Goal: Information Seeking & Learning: Find specific fact

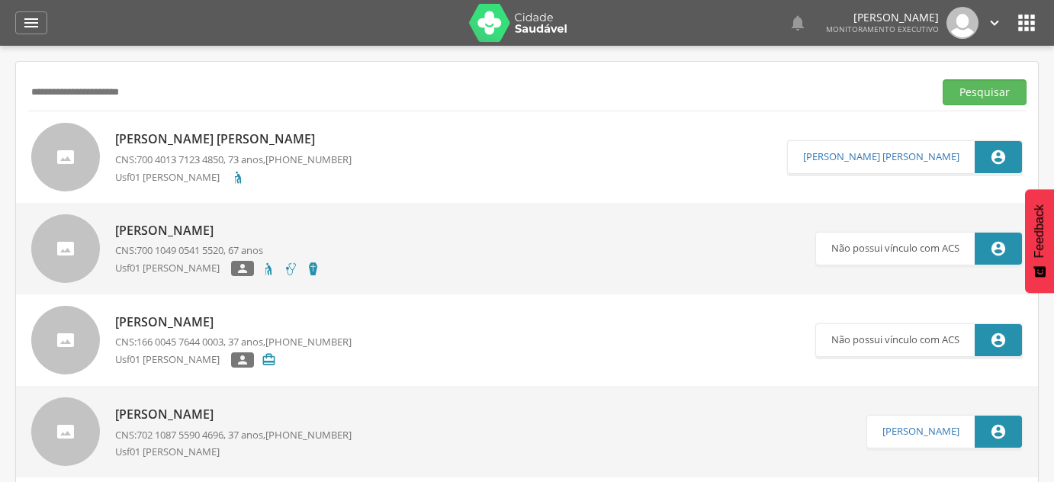
click at [105, 99] on input "**********" at bounding box center [477, 92] width 900 height 26
click at [942, 79] on button "Pesquisar" at bounding box center [984, 92] width 84 height 26
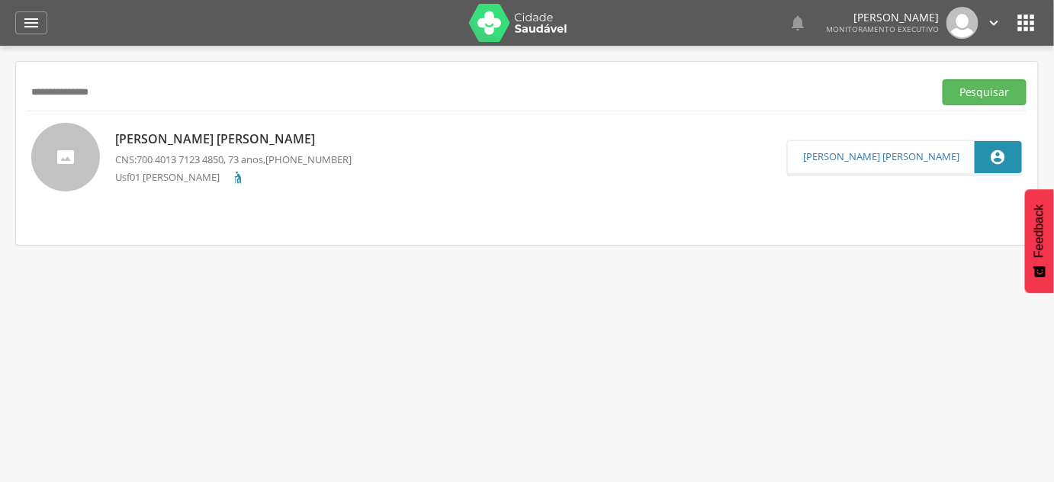
click at [139, 151] on div "[PERSON_NAME] [PERSON_NAME] CNS: 700 4013 7123 4850 , 73 anos, [PHONE_NUMBER] U…" at bounding box center [233, 157] width 236 height 62
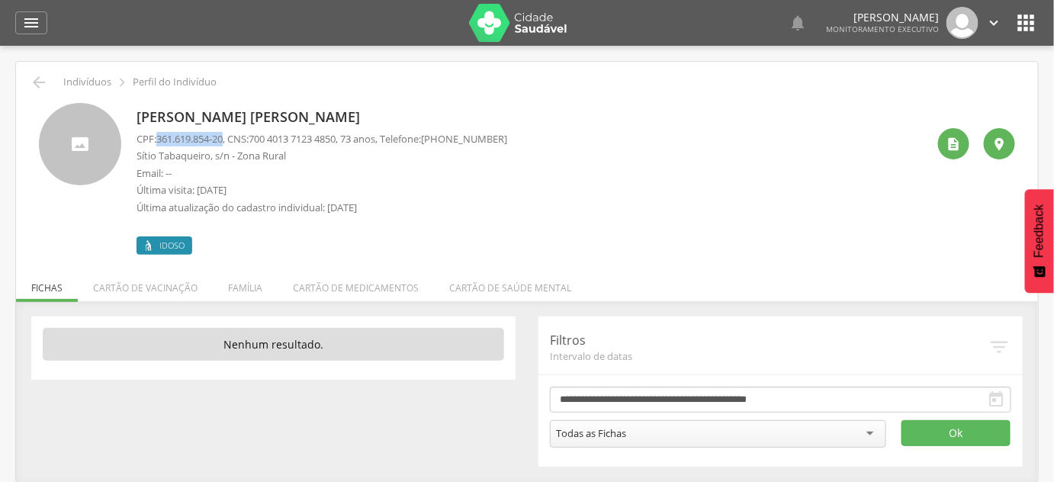
drag, startPoint x: 161, startPoint y: 137, endPoint x: 227, endPoint y: 141, distance: 66.4
click at [223, 141] on span "361.619.854-20" at bounding box center [189, 139] width 66 height 14
copy span "361.619.854-20"
click at [266, 99] on div "[PERSON_NAME] [PERSON_NAME] CPF: 361.619.854-20 , CNS: [PHONE_NUMBER] , 73 anos…" at bounding box center [526, 173] width 999 height 163
click at [265, 111] on p "[PERSON_NAME] [PERSON_NAME]" at bounding box center [321, 118] width 371 height 20
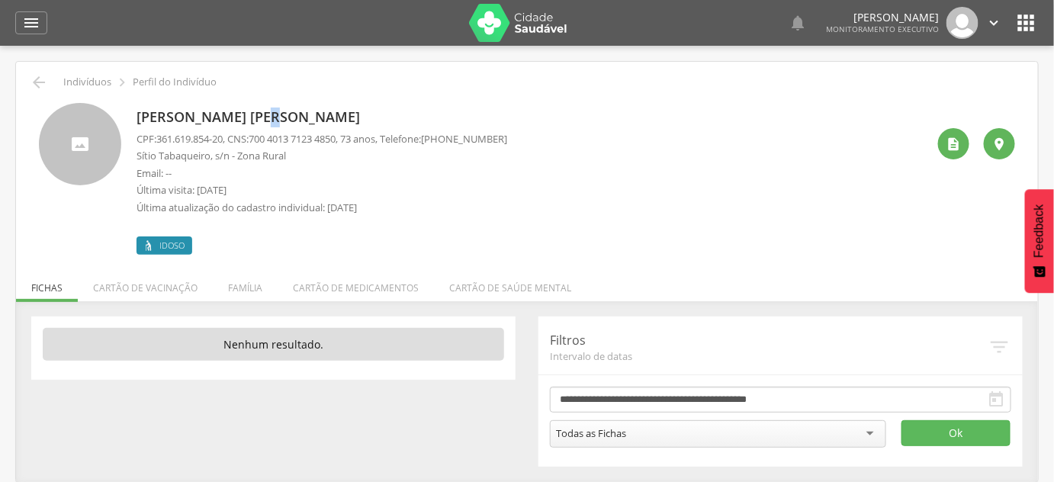
click at [265, 111] on p "[PERSON_NAME] [PERSON_NAME]" at bounding box center [321, 118] width 371 height 20
copy div "[PERSON_NAME] [PERSON_NAME]"
drag, startPoint x: 161, startPoint y: 140, endPoint x: 256, endPoint y: 140, distance: 95.3
click at [256, 140] on p "CPF: 361.619.854-20 , CNS: [PHONE_NUMBER] , 73 anos, Telefone: [PHONE_NUMBER]" at bounding box center [321, 139] width 371 height 14
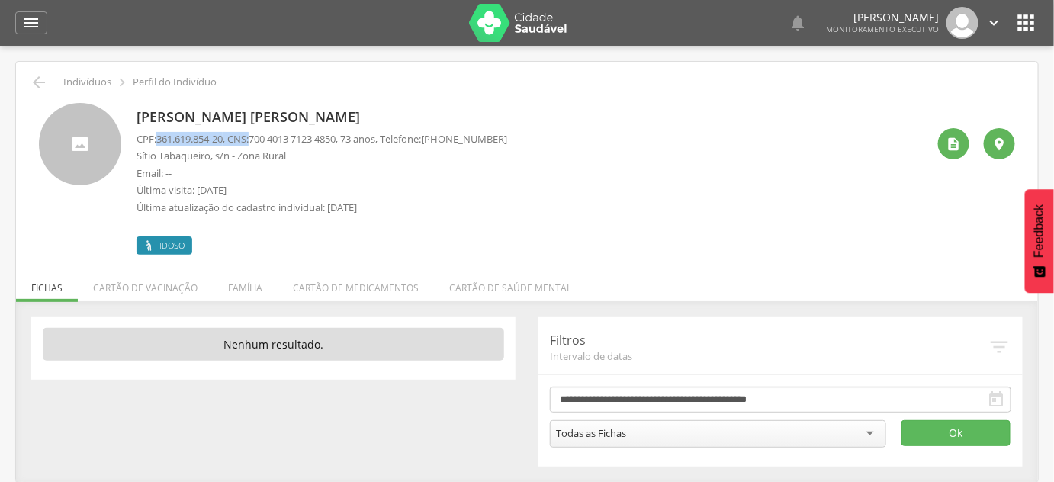
click at [257, 139] on p "CPF: 361.619.854-20 , CNS: [PHONE_NUMBER] , 73 anos, Telefone: [PHONE_NUMBER]" at bounding box center [321, 139] width 371 height 14
drag, startPoint x: 258, startPoint y: 140, endPoint x: 348, endPoint y: 136, distance: 90.0
click at [348, 136] on p "CPF: 361.619.854-20 , CNS: [PHONE_NUMBER] , 73 anos, Telefone: [PHONE_NUMBER]" at bounding box center [321, 139] width 371 height 14
drag, startPoint x: 211, startPoint y: 156, endPoint x: 130, endPoint y: 154, distance: 81.6
click at [130, 154] on div "[PERSON_NAME] [PERSON_NAME] CPF: 361.619.854-20 , CNS: [PHONE_NUMBER] , 73 anos…" at bounding box center [527, 179] width 976 height 152
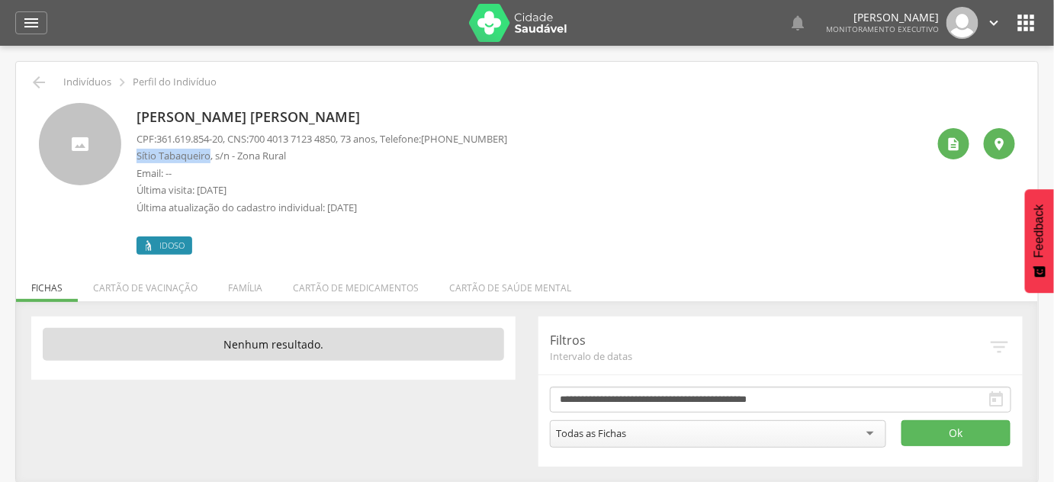
copy p "Sítio Tabaqueiro"
click at [955, 141] on icon "" at bounding box center [953, 143] width 15 height 15
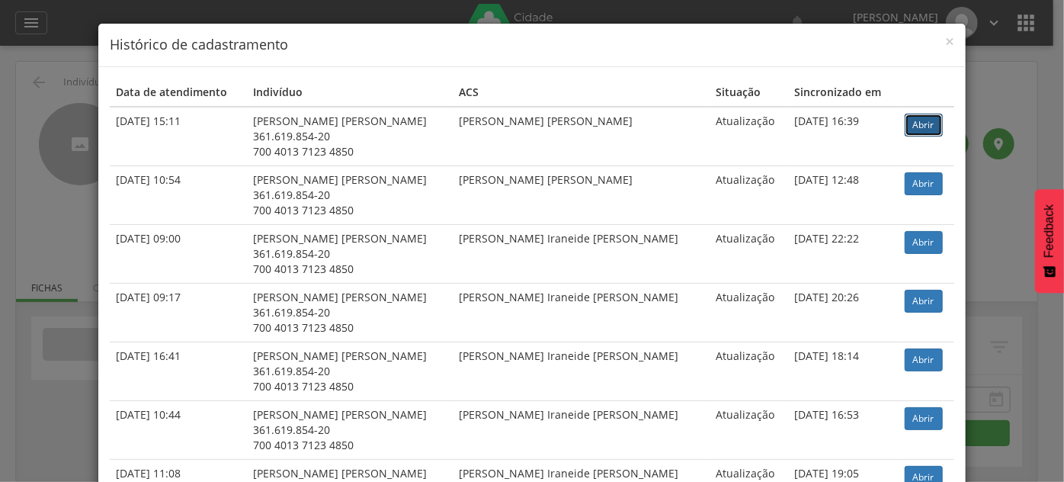
click at [922, 122] on link "Abrir" at bounding box center [924, 125] width 38 height 23
click at [141, 134] on td "[DATE] 15:11" at bounding box center [178, 136] width 137 height 59
click at [36, 123] on div "× Histórico de cadastramento Data de atendimento Indivíduo ACS Situação Sincron…" at bounding box center [532, 241] width 1064 height 482
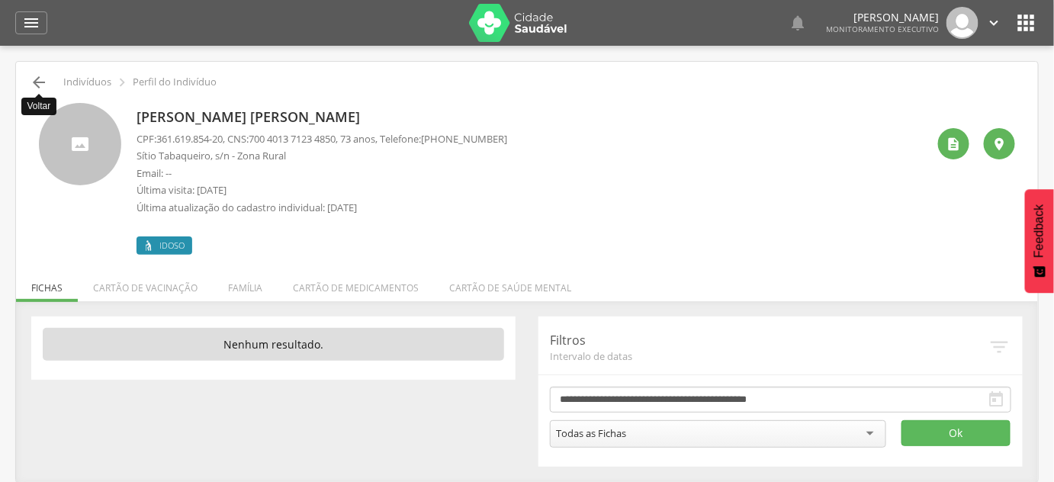
click at [31, 84] on div " Voltar Indivíduos  Perfil do Indivíduo" at bounding box center [526, 82] width 999 height 18
click at [37, 85] on icon "" at bounding box center [39, 82] width 18 height 18
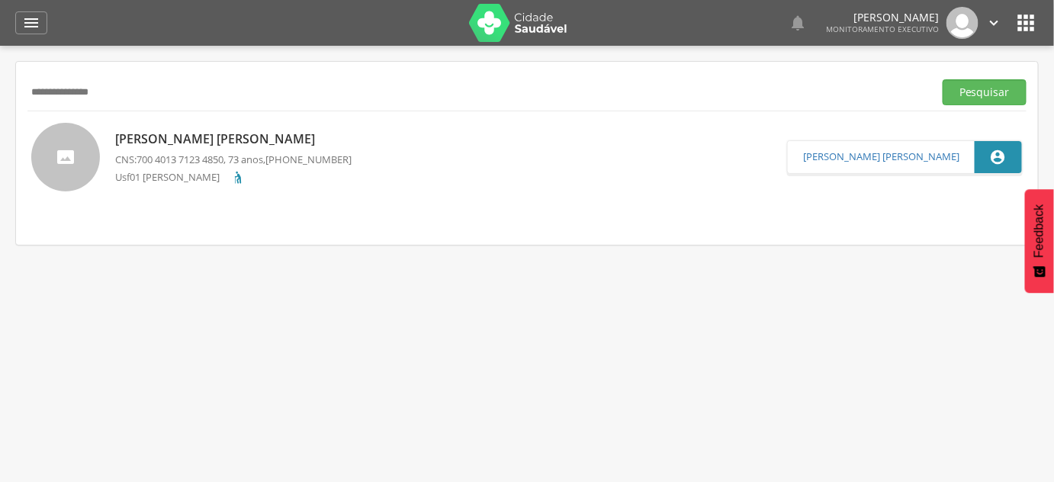
click at [37, 85] on input "**********" at bounding box center [477, 92] width 900 height 26
click at [942, 79] on button "Pesquisar" at bounding box center [984, 92] width 84 height 26
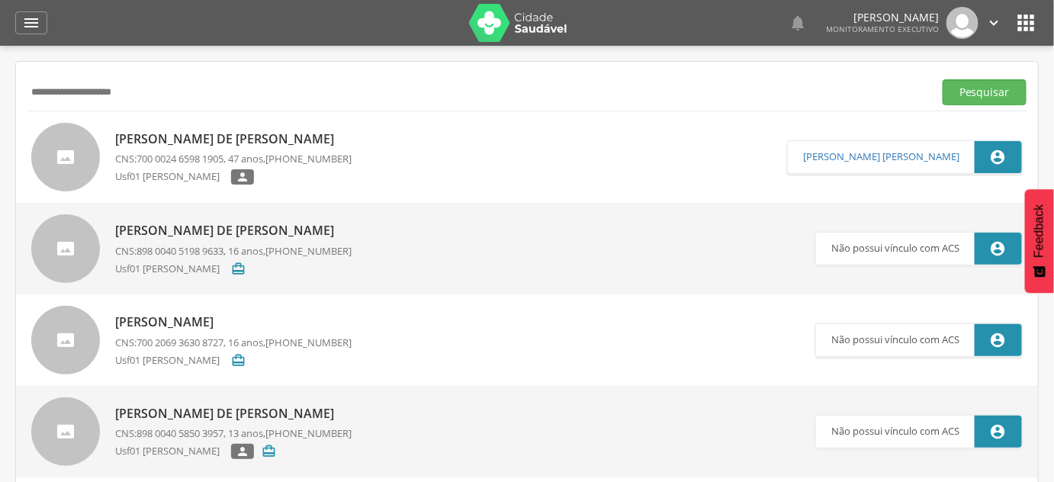
click at [136, 143] on p "[PERSON_NAME] de [PERSON_NAME]" at bounding box center [233, 139] width 236 height 18
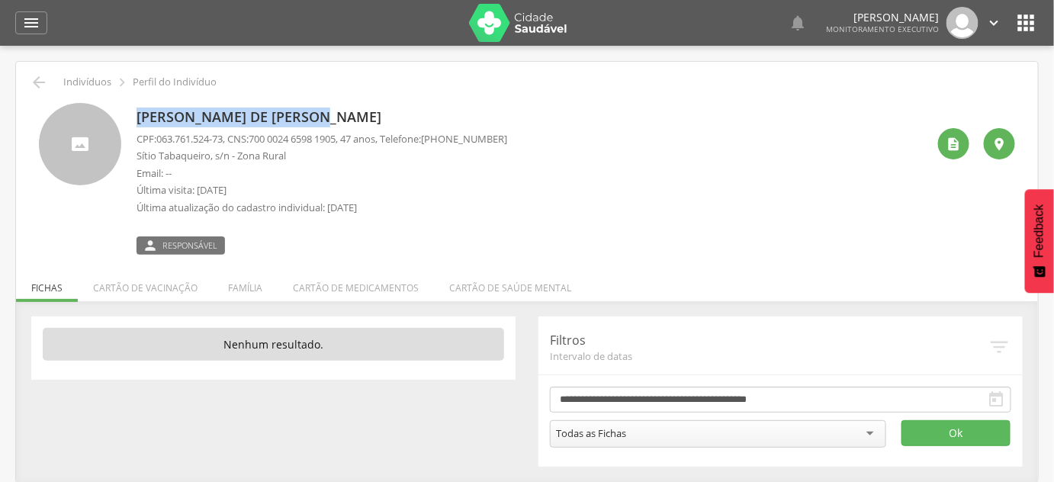
drag, startPoint x: 331, startPoint y: 119, endPoint x: 136, endPoint y: 124, distance: 195.3
click at [136, 124] on p "[PERSON_NAME] de [PERSON_NAME]" at bounding box center [321, 118] width 371 height 20
copy p "[PERSON_NAME] de [PERSON_NAME]"
click at [50, 89] on div " Indivíduos  Perfil do Indivíduo" at bounding box center [526, 82] width 999 height 18
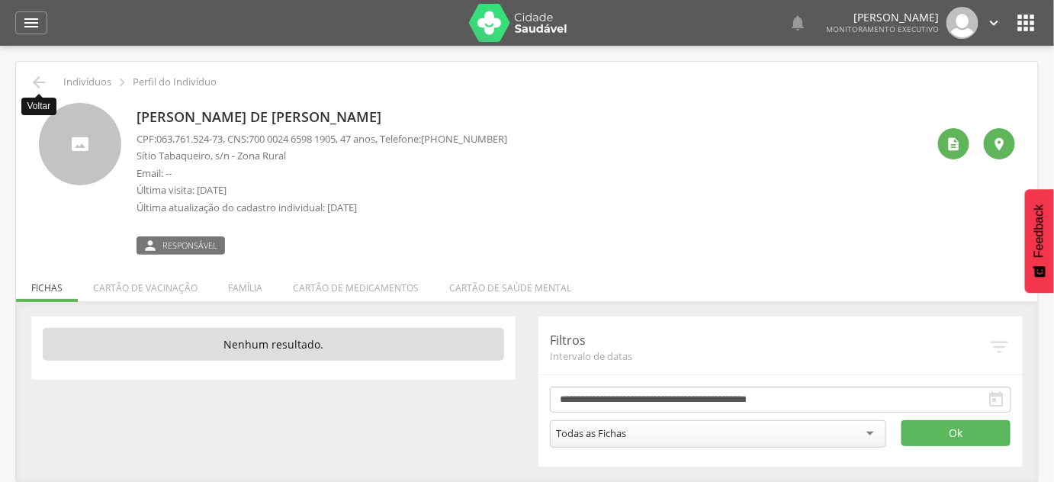
click at [34, 79] on icon "" at bounding box center [39, 82] width 18 height 18
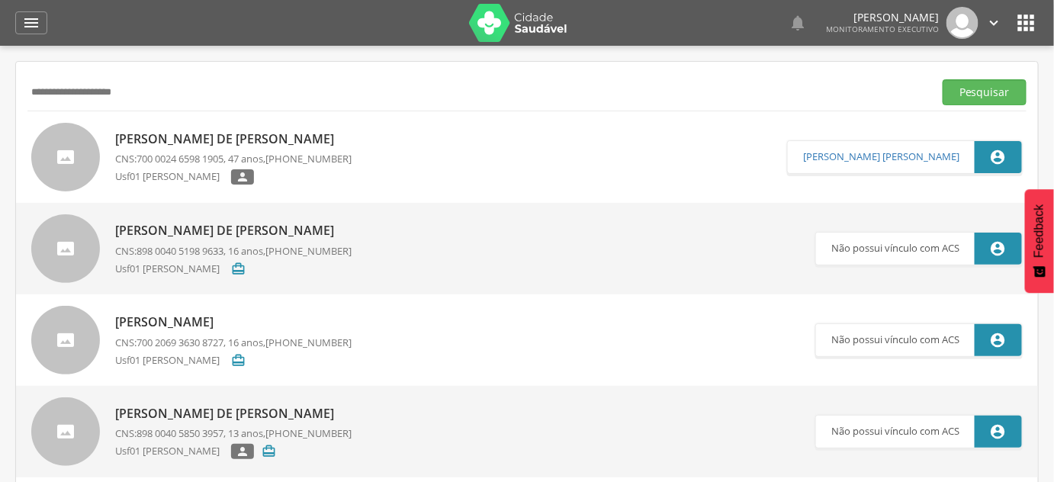
click at [50, 85] on input "**********" at bounding box center [477, 92] width 900 height 26
click at [942, 79] on button "Pesquisar" at bounding box center [984, 92] width 84 height 26
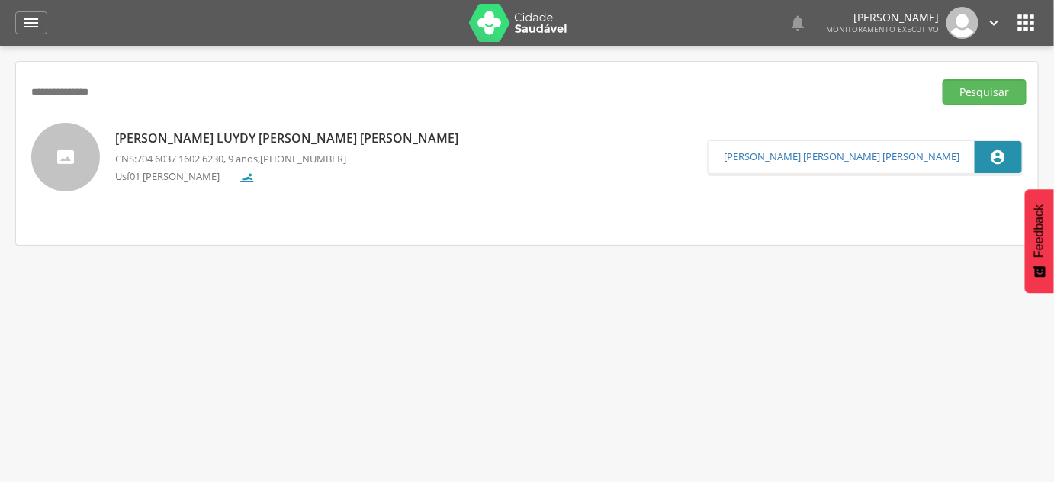
click at [220, 136] on p "[PERSON_NAME] Luydy [PERSON_NAME] [PERSON_NAME]" at bounding box center [290, 139] width 351 height 18
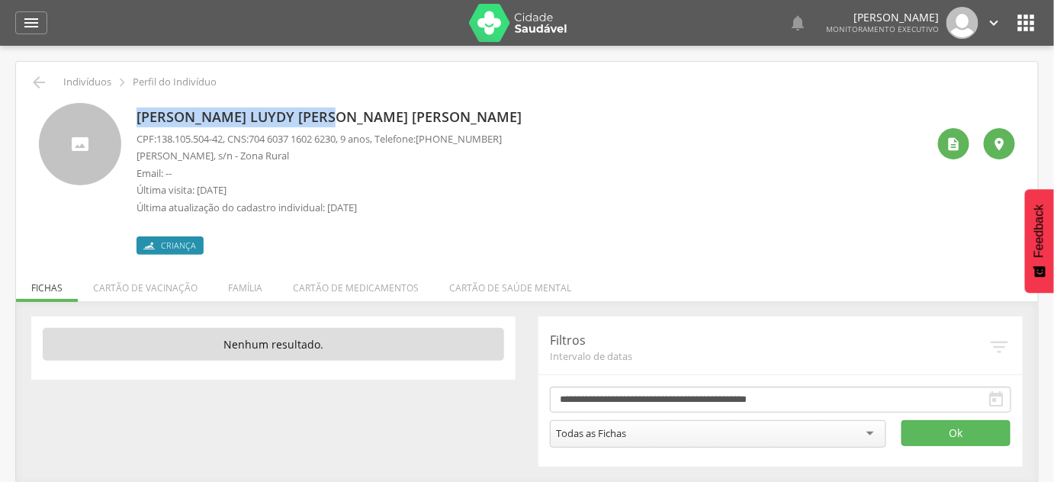
drag, startPoint x: 171, startPoint y: 117, endPoint x: 340, endPoint y: 124, distance: 169.4
click at [340, 124] on div "[PERSON_NAME] Luydy [PERSON_NAME] [PERSON_NAME] CPF: 138.105.504-42 , CNS: [PHO…" at bounding box center [527, 179] width 976 height 152
copy p "[PERSON_NAME] Luydy [PERSON_NAME] [PERSON_NAME]"
click at [159, 140] on span "138.105.504-42" at bounding box center [189, 139] width 66 height 14
click at [223, 140] on span "138.105.504-42" at bounding box center [189, 139] width 66 height 14
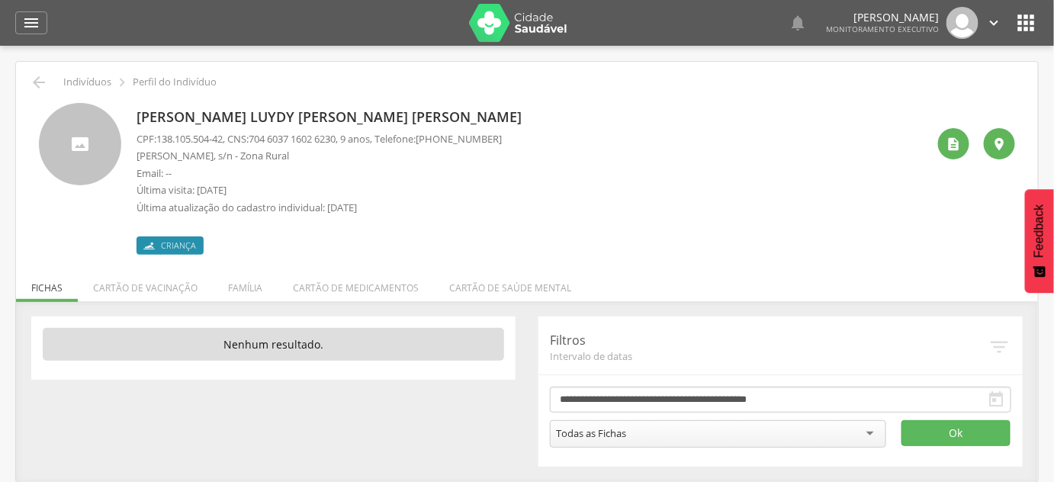
click at [162, 154] on p "[PERSON_NAME], s/n - Zona Rural" at bounding box center [318, 156] width 365 height 14
drag, startPoint x: 155, startPoint y: 137, endPoint x: 229, endPoint y: 143, distance: 74.2
click at [229, 143] on p "CPF: 138.105.504-42 , CNS: [PHONE_NUMBER] , 9 anos, Telefone: [PHONE_NUMBER]" at bounding box center [318, 139] width 365 height 14
copy p "138.105.504-42"
click at [958, 149] on icon "" at bounding box center [953, 143] width 15 height 15
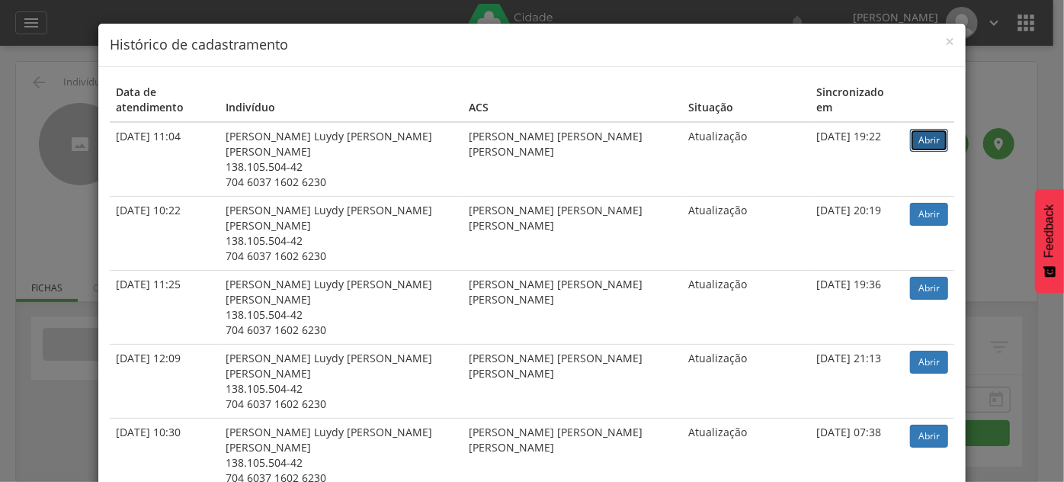
click at [921, 130] on link "Abrir" at bounding box center [929, 140] width 38 height 23
click at [75, 63] on div "× Histórico de cadastramento Data de atendimento Indivíduo ACS Situação Sincron…" at bounding box center [532, 241] width 1064 height 482
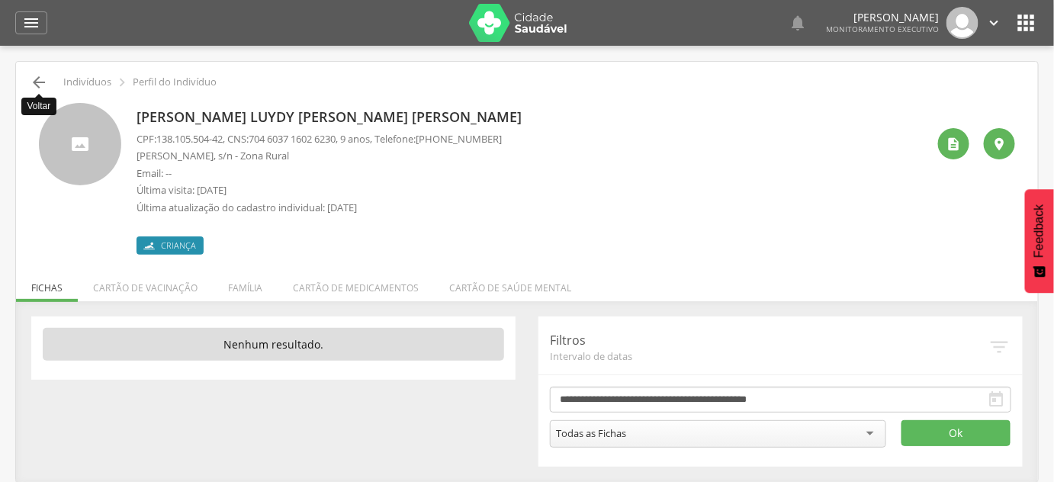
click at [40, 87] on icon "" at bounding box center [39, 82] width 18 height 18
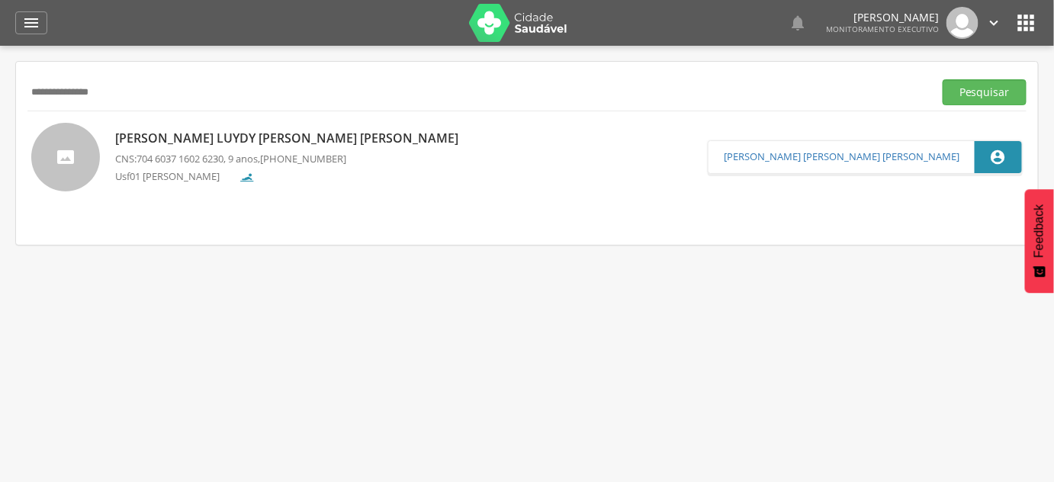
click at [46, 88] on input "**********" at bounding box center [477, 92] width 900 height 26
click at [942, 79] on button "Pesquisar" at bounding box center [984, 92] width 84 height 26
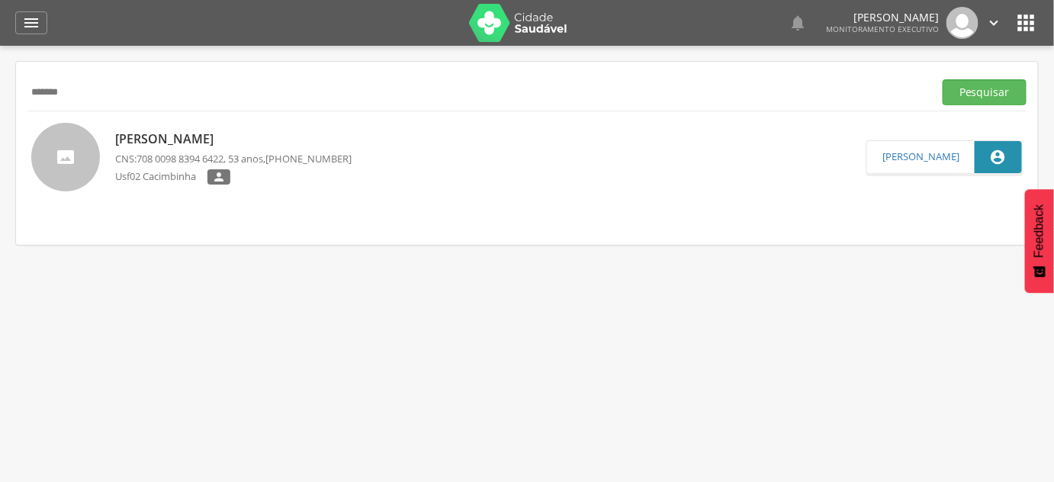
click at [152, 143] on p "[PERSON_NAME]" at bounding box center [233, 139] width 236 height 18
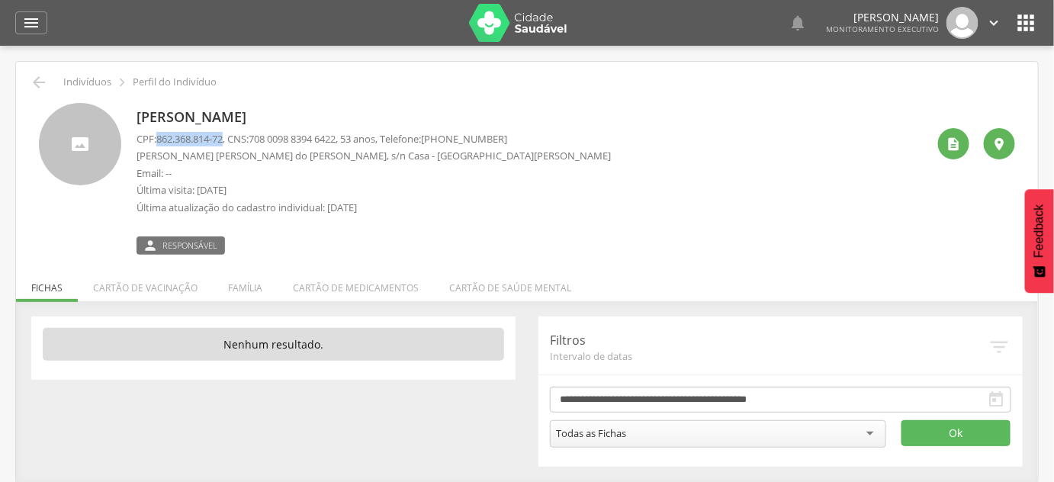
drag, startPoint x: 160, startPoint y: 143, endPoint x: 228, endPoint y: 133, distance: 68.6
click at [223, 133] on span "862.368.814-72" at bounding box center [189, 139] width 66 height 14
copy span "862.368.814-72"
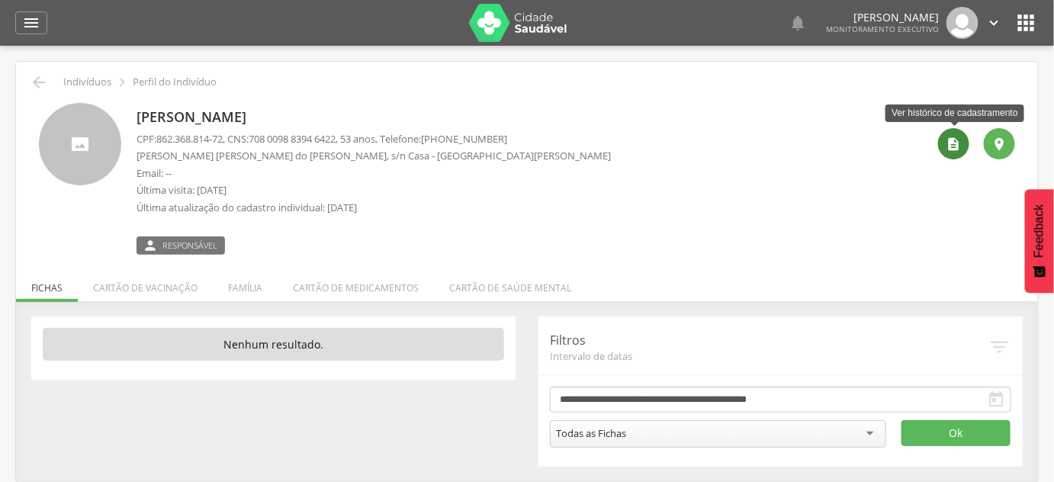
click at [946, 140] on icon "" at bounding box center [953, 143] width 15 height 15
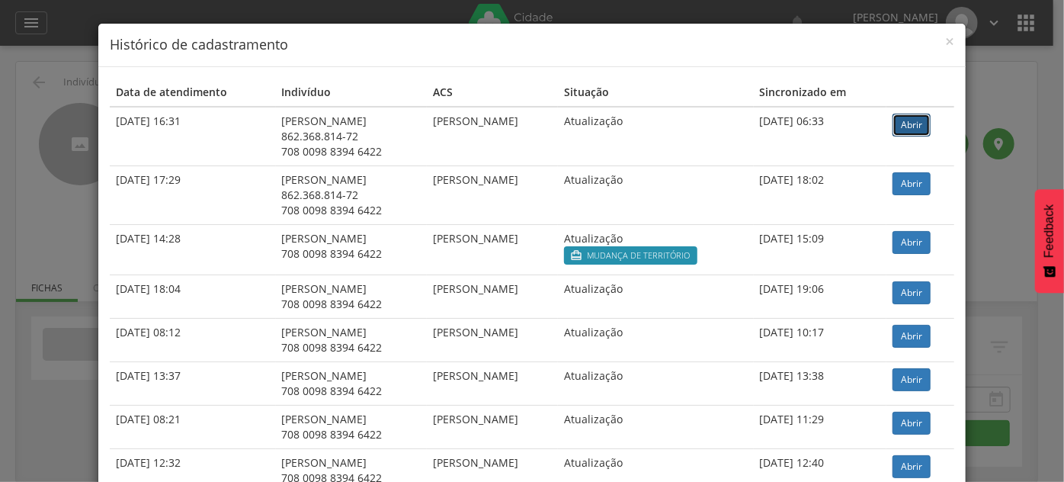
click at [909, 121] on link "Abrir" at bounding box center [912, 125] width 38 height 23
click at [111, 169] on td "[DATE] 17:29" at bounding box center [193, 194] width 166 height 59
click at [8, 118] on div "× Histórico de cadastramento Data de atendimento Indivíduo ACS Situação Sincron…" at bounding box center [532, 241] width 1064 height 482
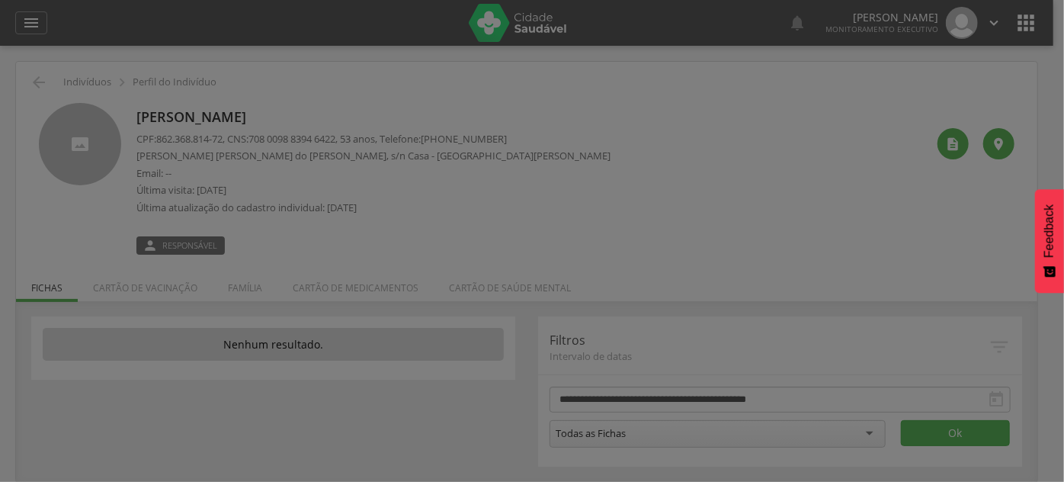
drag, startPoint x: 14, startPoint y: 53, endPoint x: 18, endPoint y: 60, distance: 8.5
click at [14, 53] on div at bounding box center [532, 241] width 1064 height 482
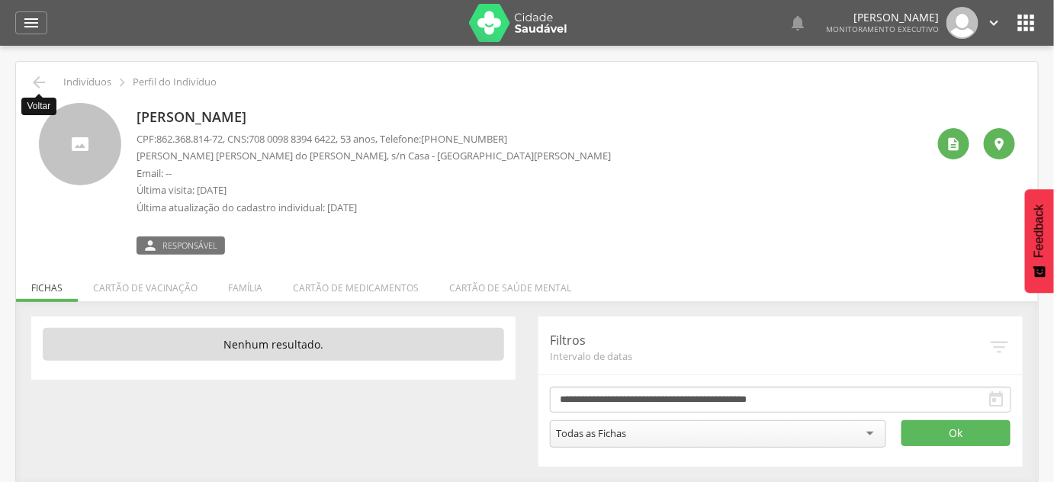
click at [37, 91] on icon "" at bounding box center [39, 82] width 18 height 18
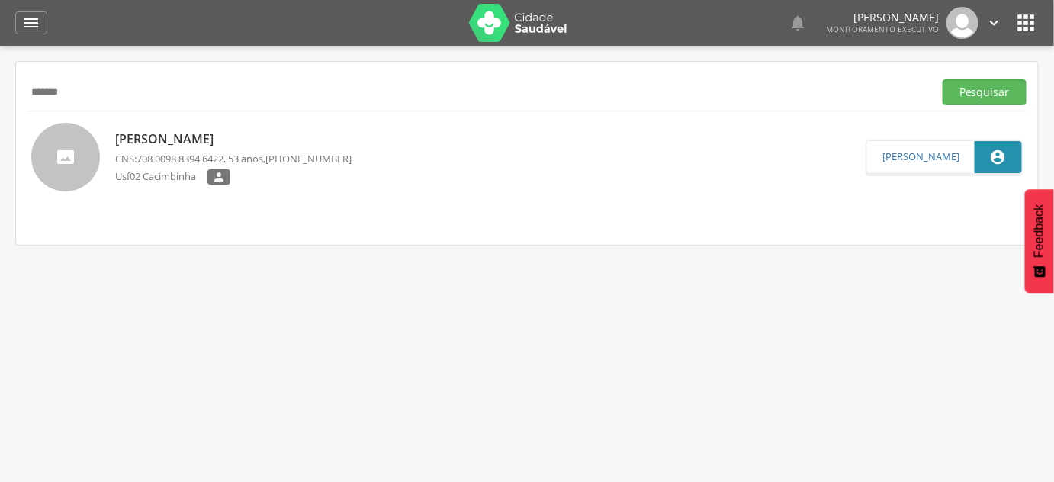
click at [146, 97] on input "*******" at bounding box center [477, 92] width 900 height 26
click at [146, 95] on input "*******" at bounding box center [477, 92] width 900 height 26
click at [942, 79] on button "Pesquisar" at bounding box center [984, 92] width 84 height 26
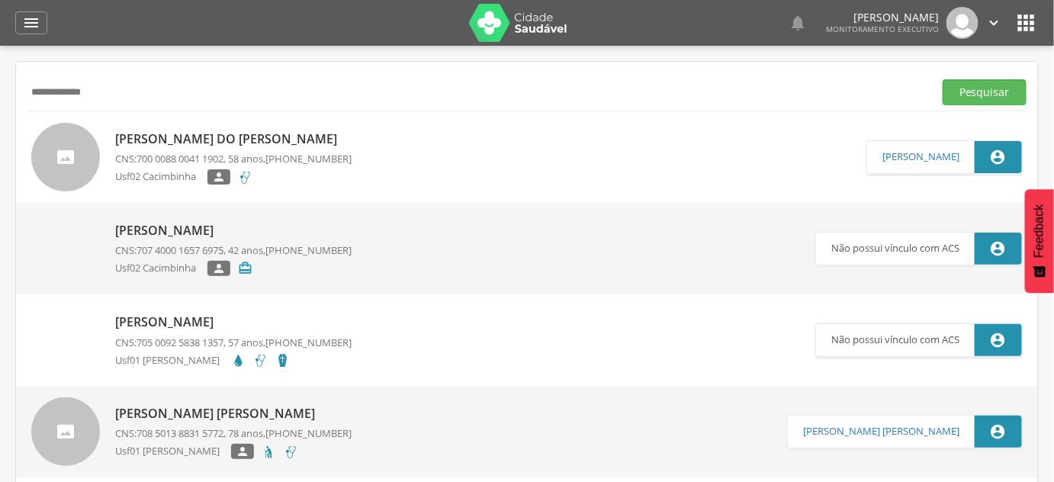
click at [159, 148] on div "[PERSON_NAME] do [PERSON_NAME] CNS: 700 0088 0041 [DEMOGRAPHIC_DATA] , 58 anos,…" at bounding box center [233, 157] width 236 height 63
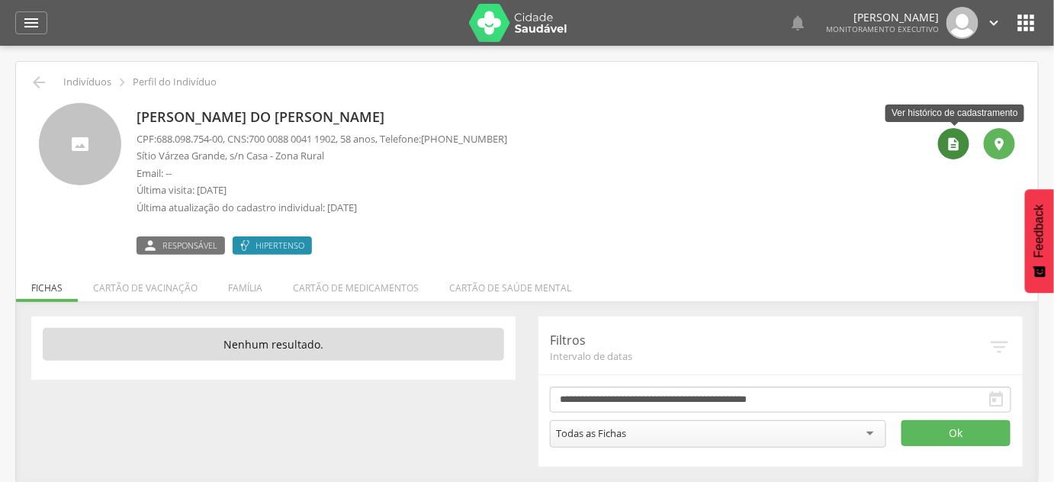
click at [949, 141] on icon "" at bounding box center [953, 143] width 15 height 15
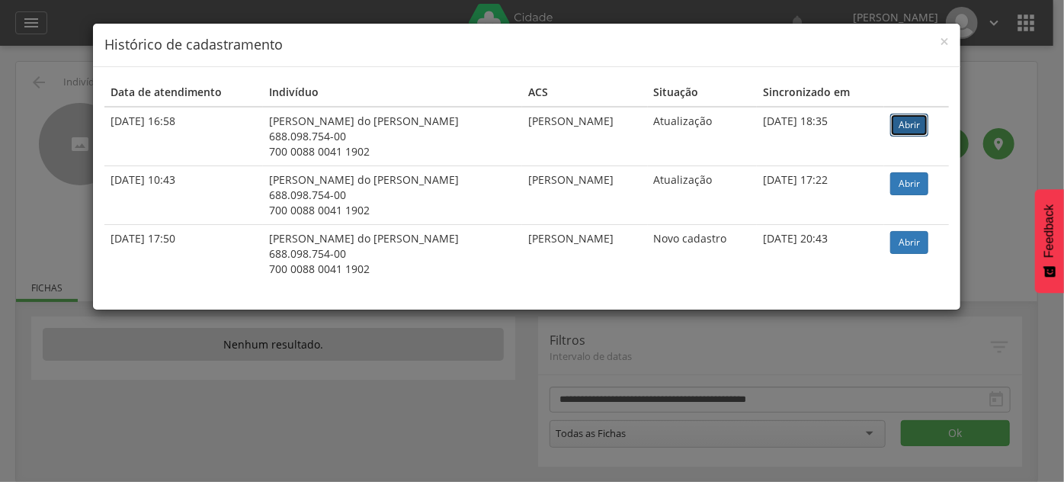
click at [898, 114] on link "Abrir" at bounding box center [910, 125] width 38 height 23
click at [48, 195] on div "× Histórico de cadastramento Data de atendimento Indivíduo ACS Situação Sincron…" at bounding box center [532, 241] width 1064 height 482
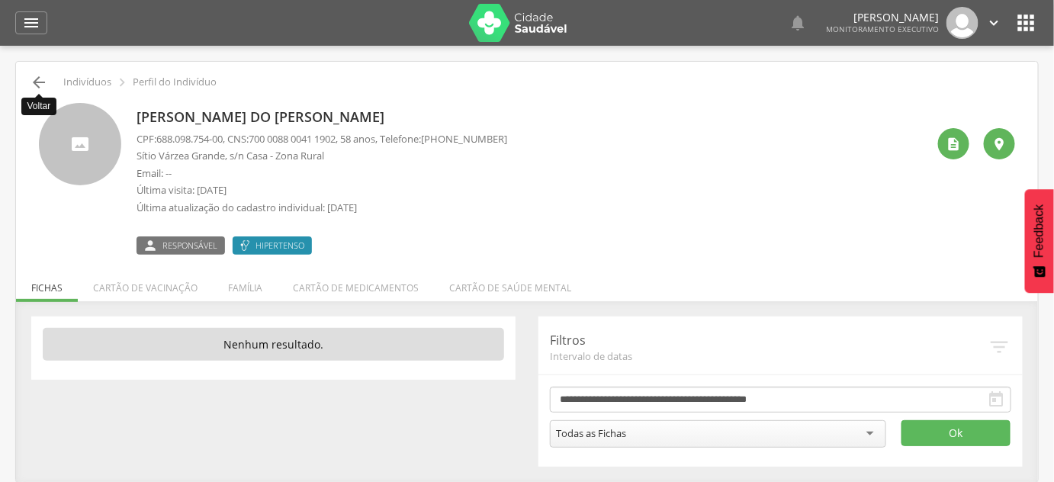
click at [47, 80] on icon "" at bounding box center [39, 82] width 18 height 18
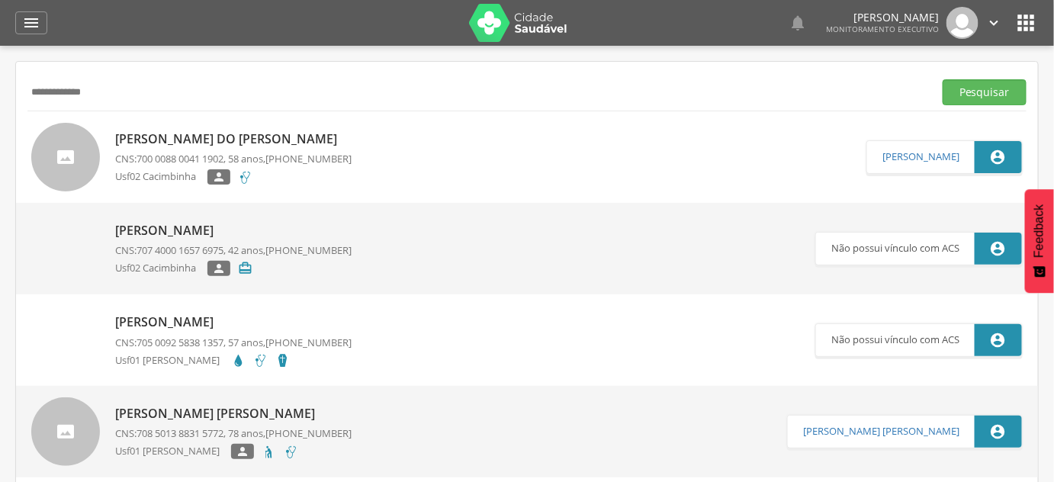
click at [47, 80] on input "**********" at bounding box center [477, 92] width 900 height 26
type input "*********"
click at [942, 79] on button "Pesquisar" at bounding box center [984, 92] width 84 height 26
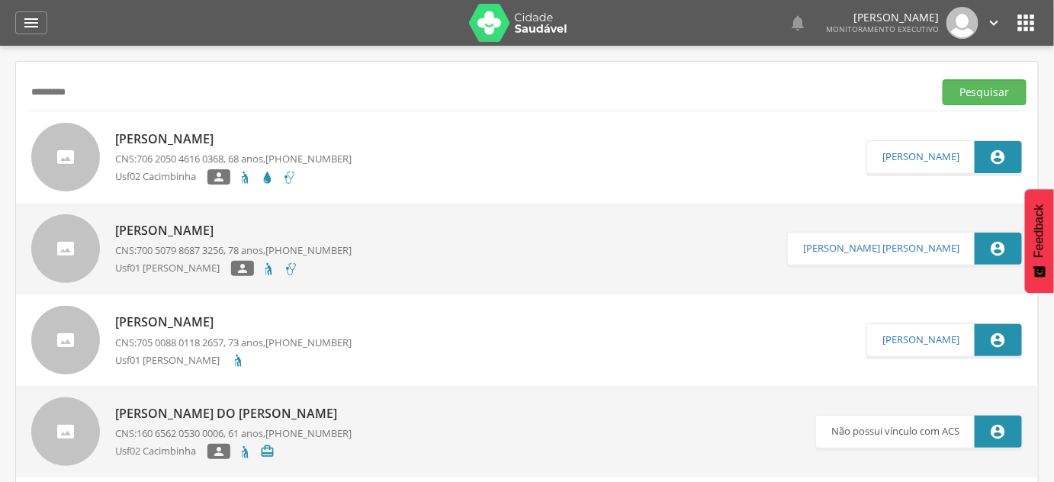
click at [136, 250] on p "CNS: 700 5079 8687 3256 , 78 anos, [PHONE_NUMBER]" at bounding box center [233, 250] width 236 height 14
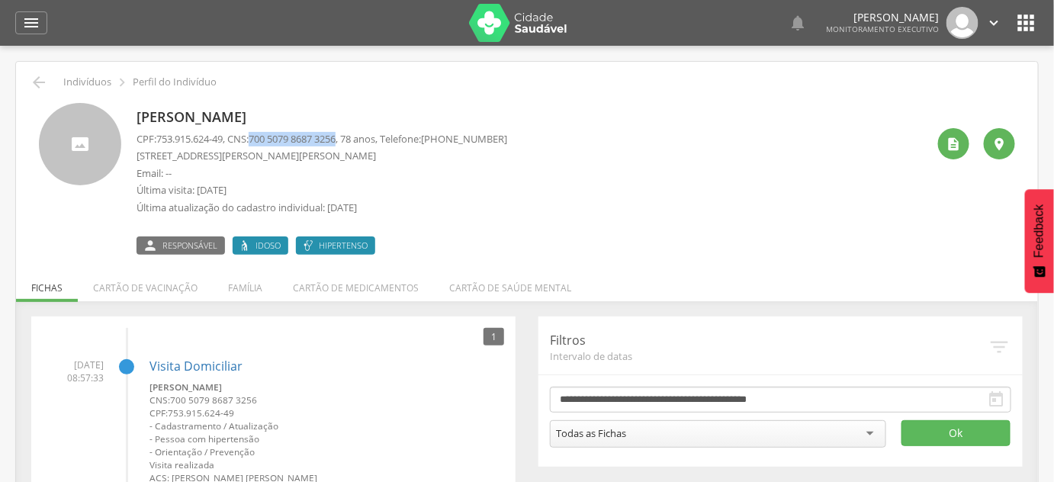
drag, startPoint x: 260, startPoint y: 143, endPoint x: 351, endPoint y: 141, distance: 90.8
click at [351, 141] on p "CPF: 753.915.624-49 , CNS: [PHONE_NUMBER] , 78 anos, Telefone: [PHONE_NUMBER]" at bounding box center [321, 139] width 371 height 14
copy p "700 5079 8687 3256"
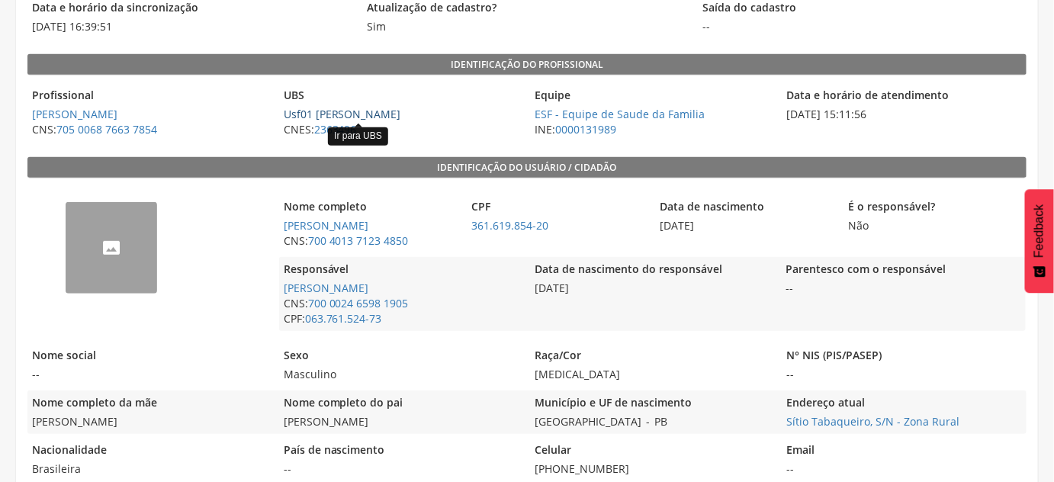
scroll to position [277, 0]
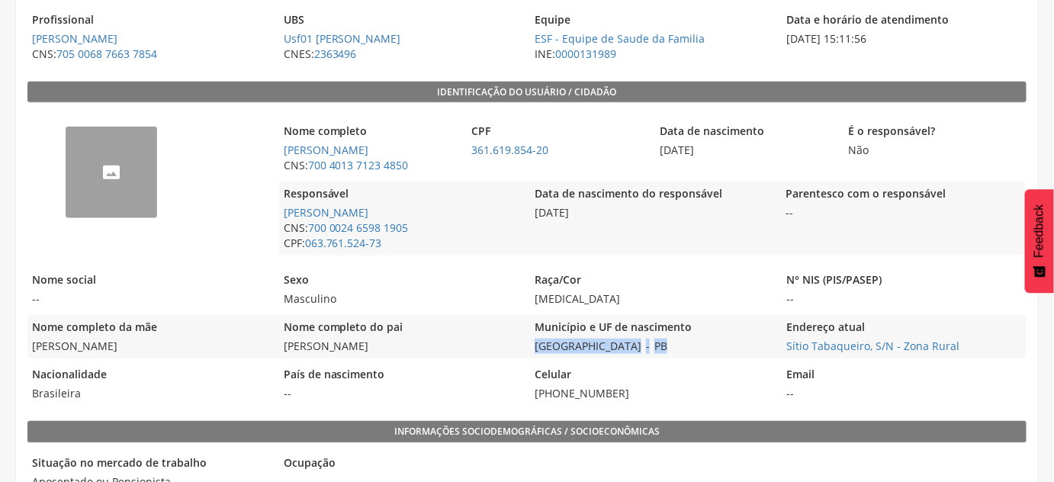
drag, startPoint x: 632, startPoint y: 348, endPoint x: 528, endPoint y: 344, distance: 103.8
click at [528, 344] on div "Nome completo da mãe Alzira Maria de Souza Nome completo do pai Jose de Souza M…" at bounding box center [526, 336] width 999 height 43
copy div "São João do Tigre - [GEOGRAPHIC_DATA]"
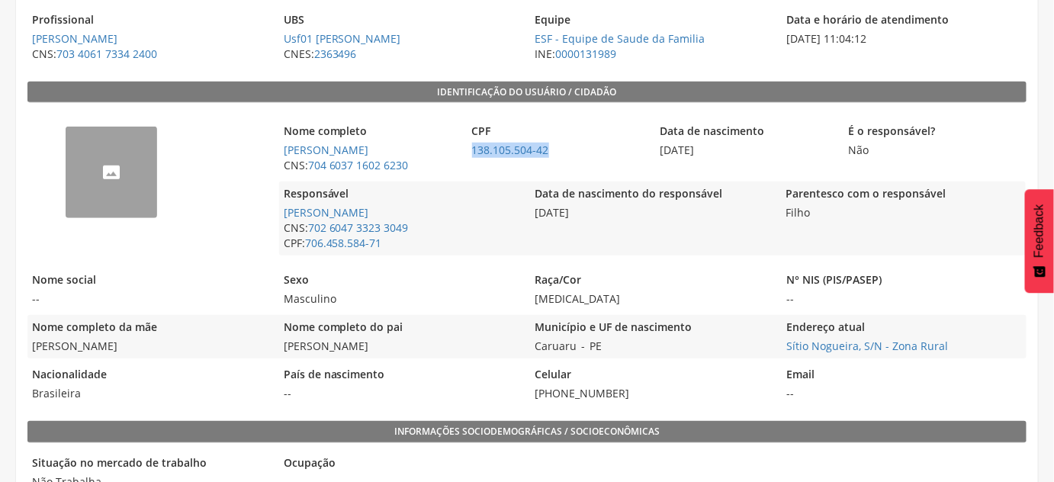
drag, startPoint x: 570, startPoint y: 155, endPoint x: 467, endPoint y: 149, distance: 103.1
click at [467, 149] on span "138.105.504-42" at bounding box center [557, 150] width 181 height 15
copy link "138.105.504-42"
click at [427, 175] on div "Nome completo Yago Luydy Gomes da Silva CNS: 704 6037 1602 6230" at bounding box center [369, 148] width 181 height 59
drag, startPoint x: 426, startPoint y: 167, endPoint x: 309, endPoint y: 170, distance: 117.5
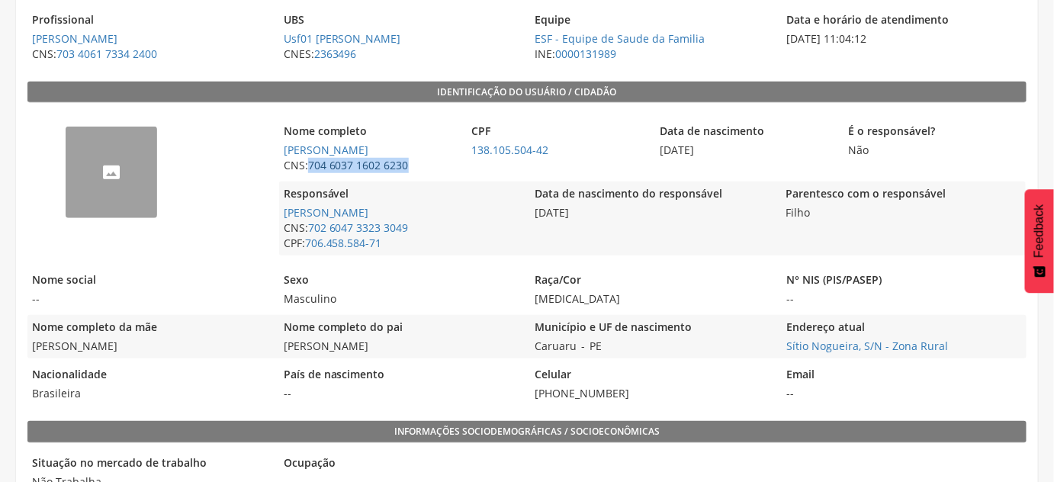
click at [309, 170] on span "CNS: 704 6037 1602 6230" at bounding box center [369, 165] width 181 height 15
copy link "704 6037 1602 6230"
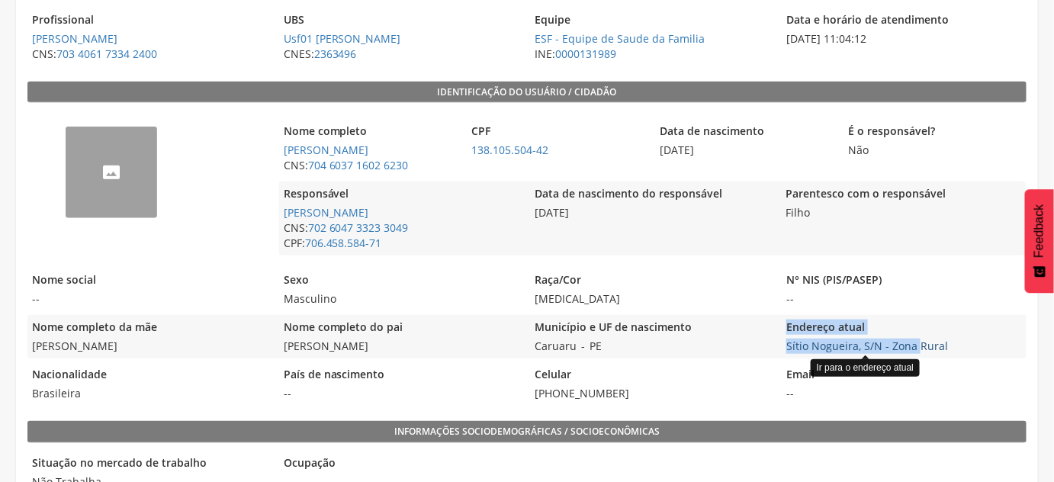
drag, startPoint x: 775, startPoint y: 349, endPoint x: 919, endPoint y: 343, distance: 144.2
click at [919, 343] on div "Nome completo da mãe Ana Patricia Avelino da Silva Nome completo do pai Joseils…" at bounding box center [526, 336] width 999 height 43
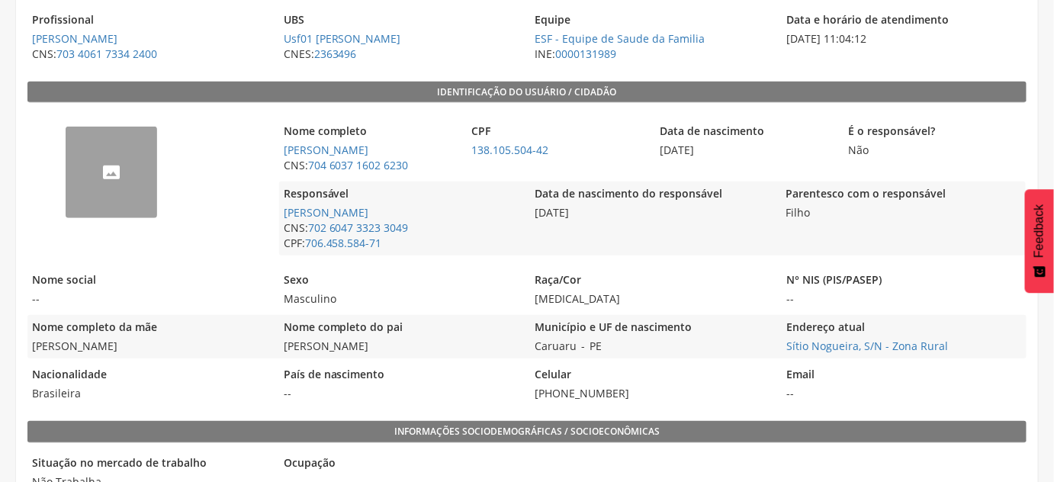
click at [952, 339] on span "Sítio Nogueira, S/N - Zona Rural Ir para o endereço atual" at bounding box center [904, 346] width 244 height 15
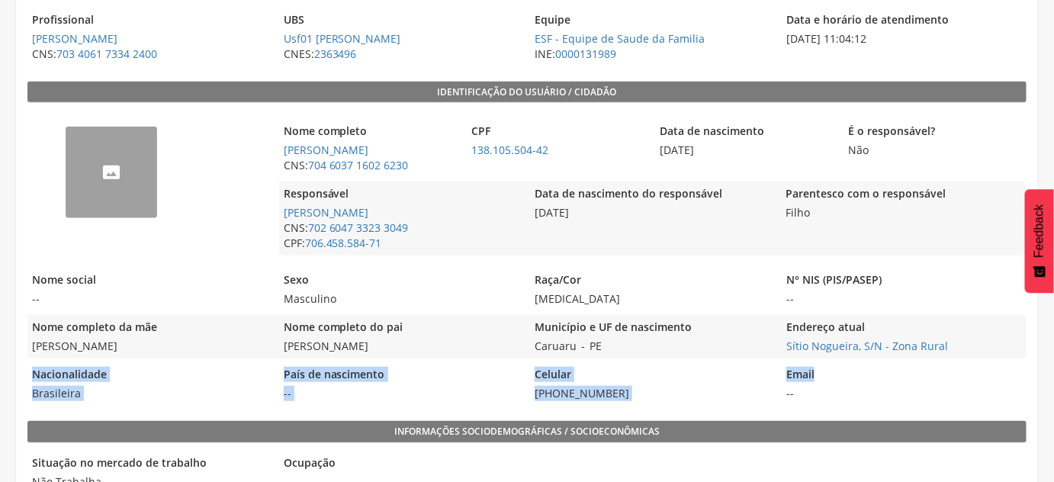
drag, startPoint x: 970, startPoint y: 348, endPoint x: 855, endPoint y: 358, distance: 115.5
click at [855, 361] on div "-- Nome completo Yago Luydy Gomes da Silva CNS: 704 6037 1602 6230 CPF 138.105.…" at bounding box center [526, 258] width 999 height 295
click at [824, 364] on div "Email --" at bounding box center [904, 383] width 244 height 43
click at [713, 371] on legend "Celular" at bounding box center [652, 376] width 244 height 18
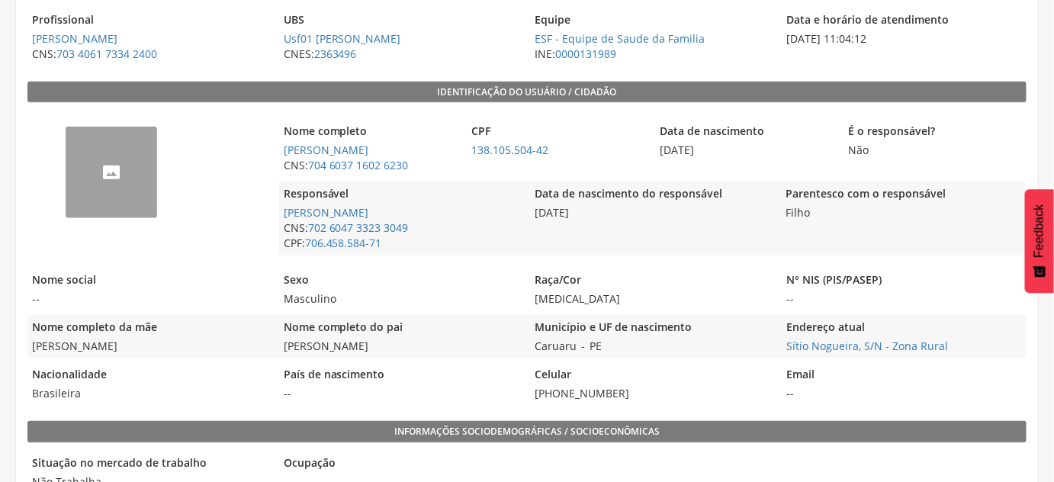
click at [946, 339] on span "Sítio Nogueira, S/N - Zona Rural Ir para o endereço atual" at bounding box center [904, 346] width 244 height 15
drag, startPoint x: 949, startPoint y: 347, endPoint x: 785, endPoint y: 355, distance: 164.2
click at [785, 355] on div "Endereço atual Sítio Nogueira, S/N - Zona Rural" at bounding box center [904, 336] width 244 height 43
copy link "Sítio Nogueira, S/N - Zona Rural"
click at [628, 343] on div "Município e UF de nascimento Caruaru - PE" at bounding box center [652, 336] width 244 height 43
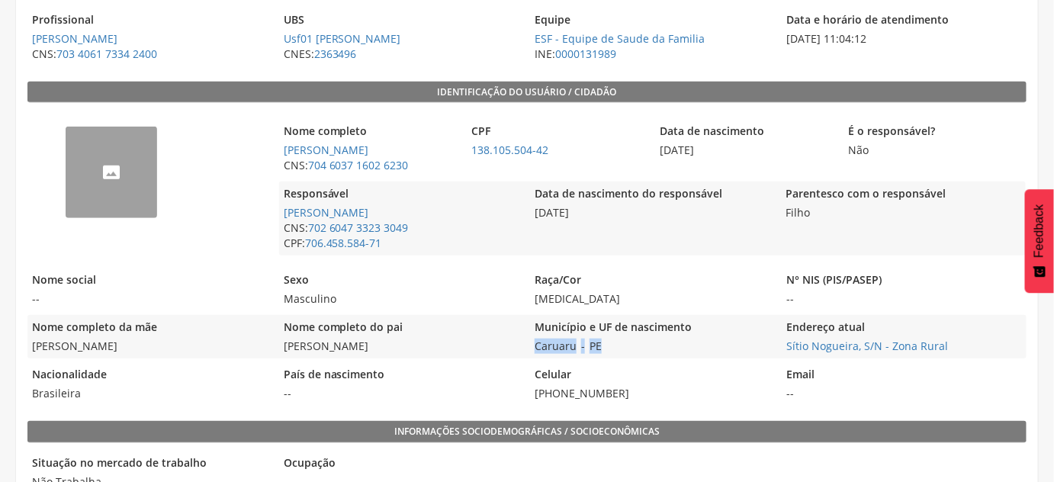
drag, startPoint x: 620, startPoint y: 351, endPoint x: 532, endPoint y: 349, distance: 87.7
click at [532, 349] on div "Município e UF de nascimento Caruaru - PE" at bounding box center [652, 336] width 244 height 43
copy div "Caruaru - PE"
click at [660, 362] on div "Celular (87) 99190-6278" at bounding box center [652, 383] width 244 height 43
drag, startPoint x: 641, startPoint y: 347, endPoint x: 537, endPoint y: 351, distance: 104.5
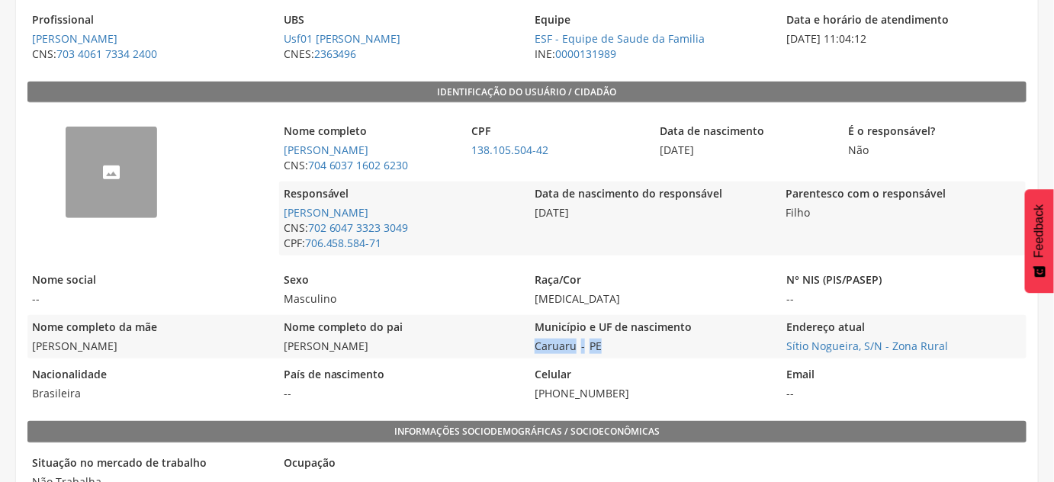
click at [537, 351] on div "Município e UF de nascimento Caruaru - PE" at bounding box center [652, 336] width 244 height 43
copy div "Caruaru - PE"
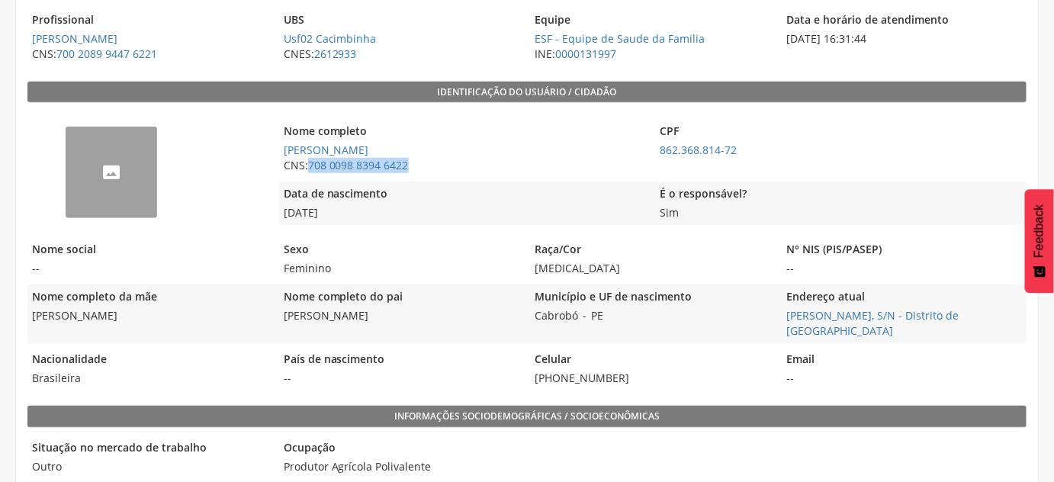
drag, startPoint x: 435, startPoint y: 162, endPoint x: 305, endPoint y: 171, distance: 130.7
click at [305, 171] on span "CNS: 708 0098 8394 6422" at bounding box center [463, 165] width 369 height 15
copy span "708 0098 8394 6422"
drag, startPoint x: 187, startPoint y: 15, endPoint x: 228, endPoint y: 15, distance: 41.2
click at [228, 15] on legend "Profissional" at bounding box center [149, 21] width 244 height 18
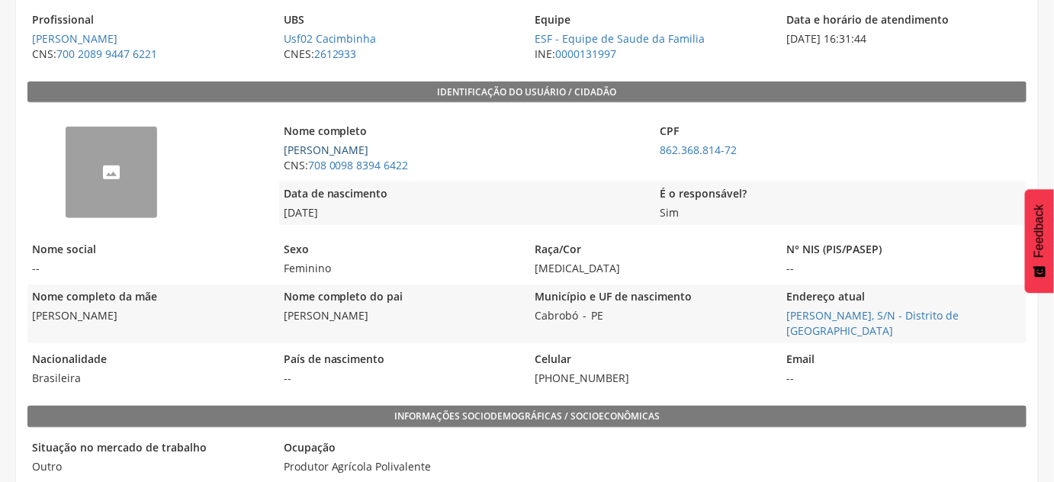
drag, startPoint x: 454, startPoint y: 148, endPoint x: 285, endPoint y: 147, distance: 169.3
click at [285, 147] on span "[PERSON_NAME]" at bounding box center [463, 150] width 369 height 15
copy link "[PERSON_NAME]"
drag, startPoint x: 750, startPoint y: 133, endPoint x: 685, endPoint y: 154, distance: 69.0
click at [685, 154] on div "CPF 862.368.814-72" at bounding box center [840, 148] width 369 height 59
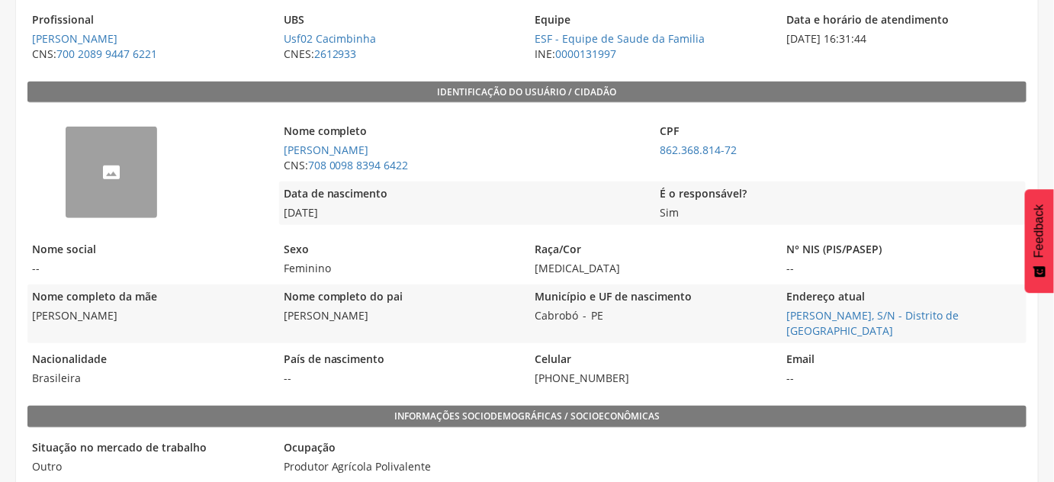
click at [795, 148] on span "862.368.814-72" at bounding box center [840, 150] width 369 height 15
drag, startPoint x: 761, startPoint y: 164, endPoint x: 663, endPoint y: 171, distance: 98.6
click at [663, 171] on div "CPF 862.368.814-72" at bounding box center [840, 148] width 369 height 59
copy link "862.368.814-72"
drag, startPoint x: 628, startPoint y: 313, endPoint x: 525, endPoint y: 319, distance: 103.1
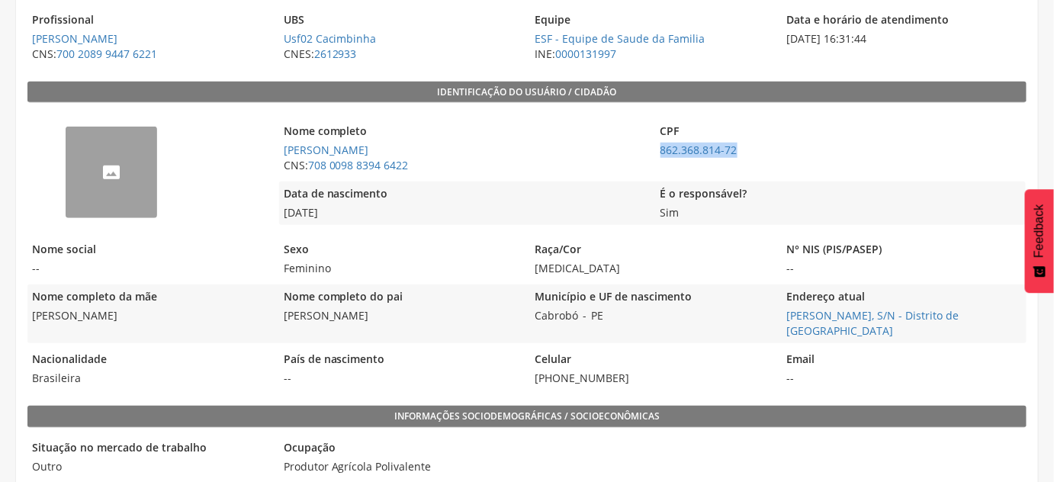
click at [525, 320] on div "Nome completo da mãe Maria Marlene Alves Ferreira Nome completo do pai Adelardo…" at bounding box center [526, 313] width 999 height 59
click at [634, 332] on div "Município e UF de nascimento Cabrobó - PE" at bounding box center [652, 313] width 244 height 59
click at [638, 319] on div "Município e UF de nascimento Cabrobó - PE" at bounding box center [652, 313] width 244 height 59
drag, startPoint x: 638, startPoint y: 319, endPoint x: 555, endPoint y: 319, distance: 83.1
click at [555, 319] on div "Município e UF de nascimento Cabrobó - PE" at bounding box center [652, 313] width 244 height 59
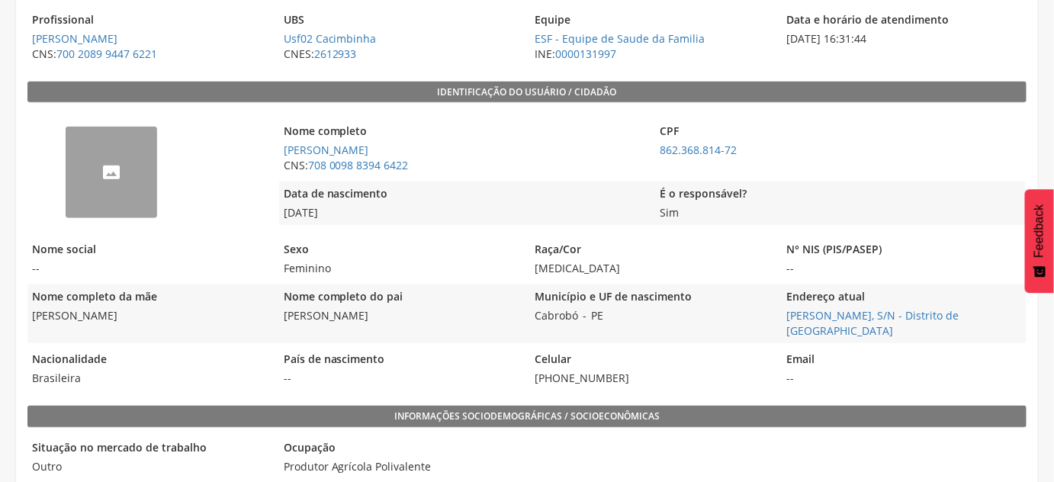
click at [889, 341] on div "Endereço atual Antônio Jose do Nascimento, S/N - Distrito de Santa Maria" at bounding box center [904, 313] width 244 height 59
drag, startPoint x: 854, startPoint y: 336, endPoint x: 785, endPoint y: 316, distance: 72.0
click at [785, 316] on div "Endereço atual Antônio Jose do Nascimento, S/N - Distrito de Santa Maria" at bounding box center [904, 313] width 244 height 59
copy link "Antônio Jose do Nascimento, S/N - Distrito de Santa Maria"
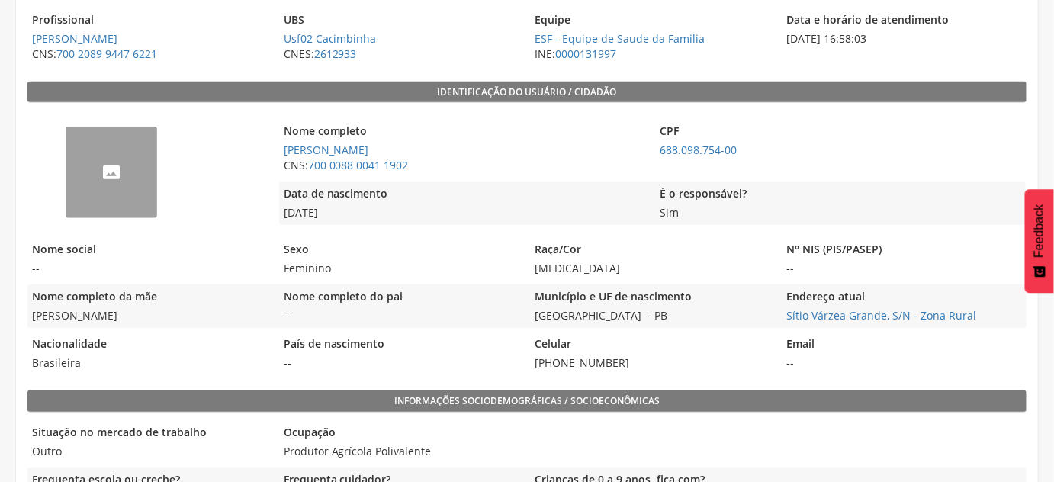
drag, startPoint x: 453, startPoint y: 144, endPoint x: 280, endPoint y: 153, distance: 173.3
click at [280, 153] on span "[PERSON_NAME] do [PERSON_NAME]" at bounding box center [463, 150] width 369 height 15
drag, startPoint x: 753, startPoint y: 143, endPoint x: 660, endPoint y: 153, distance: 93.5
click at [660, 153] on span "688.098.754-00" at bounding box center [840, 150] width 369 height 15
click at [441, 169] on span "CNS: 700 0088 0041 1902" at bounding box center [463, 165] width 369 height 15
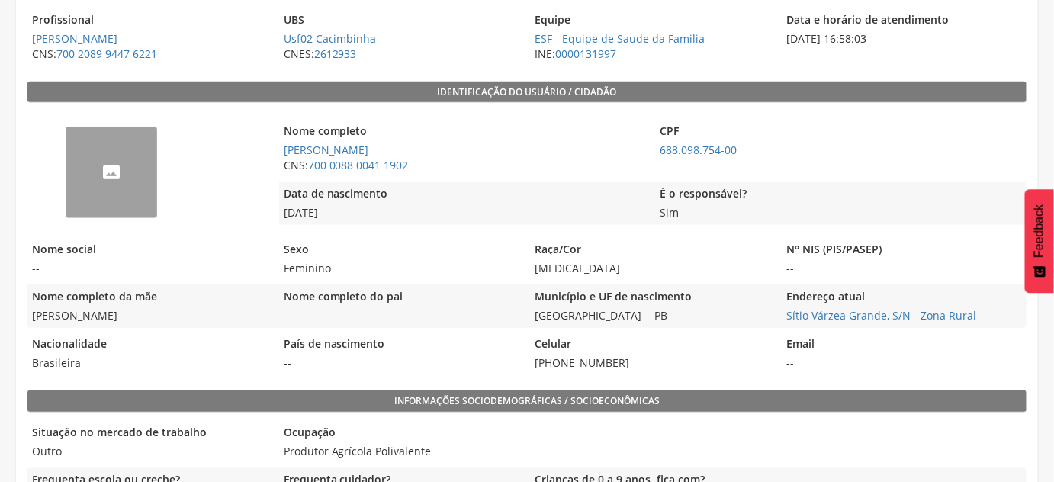
drag, startPoint x: 756, startPoint y: 160, endPoint x: 547, endPoint y: 164, distance: 208.2
click at [650, 154] on div "Nome completo Rita Graciete Silva do Nascimento CNS: 700 0088 0041 1902 CPF 688…" at bounding box center [652, 148] width 747 height 59
click at [487, 191] on legend "Data de nascimento" at bounding box center [463, 195] width 369 height 18
drag, startPoint x: 438, startPoint y: 160, endPoint x: 309, endPoint y: 164, distance: 129.7
click at [309, 164] on span "CNS: 700 0088 0041 1902" at bounding box center [463, 165] width 369 height 15
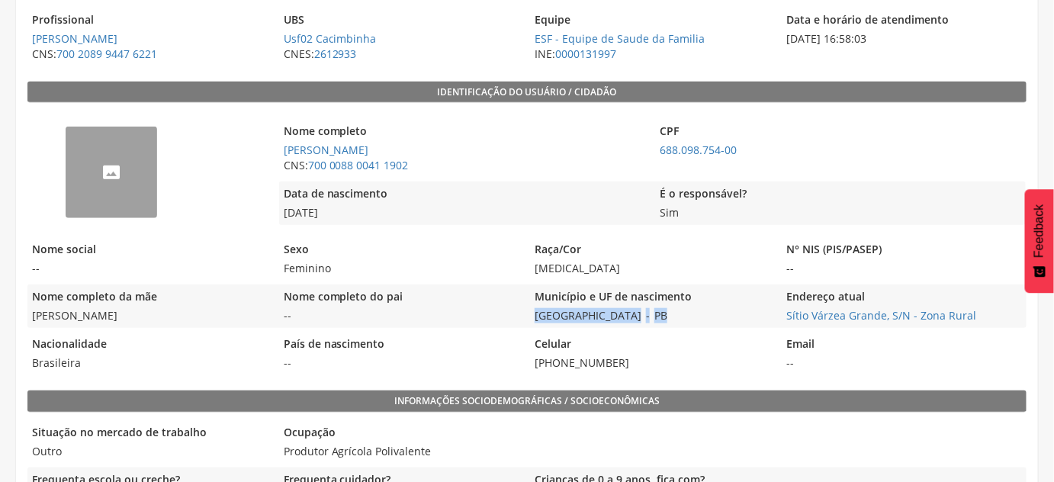
drag, startPoint x: 679, startPoint y: 320, endPoint x: 538, endPoint y: 318, distance: 141.8
click at [538, 318] on div "Município e UF de nascimento São João do Tigre - PB" at bounding box center [652, 305] width 244 height 43
click at [760, 321] on div "Município e UF de nascimento São João do Tigre - PB" at bounding box center [652, 305] width 244 height 43
click at [782, 289] on legend "Endereço atual" at bounding box center [904, 298] width 244 height 18
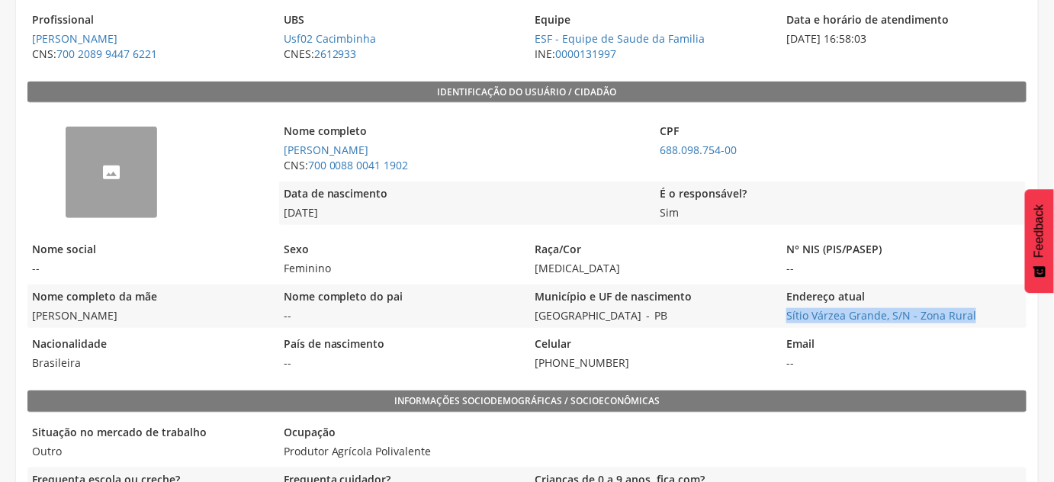
drag, startPoint x: 784, startPoint y: 319, endPoint x: 975, endPoint y: 316, distance: 190.6
click at [974, 316] on span "Sítio Várzea Grande, S/N - Zona Rural Ir para o endereço atual" at bounding box center [904, 315] width 244 height 15
click at [277, 214] on div "-- Nome completo Rita Graciete Silva do Nascimento CNS: 700 0088 0041 1902 CPF …" at bounding box center [526, 172] width 999 height 123
drag, startPoint x: 780, startPoint y: 151, endPoint x: 650, endPoint y: 151, distance: 129.6
click at [650, 151] on div "Nome completo Rita Graciete Silva do Nascimento CNS: 700 0088 0041 1902 CPF 688…" at bounding box center [652, 148] width 747 height 59
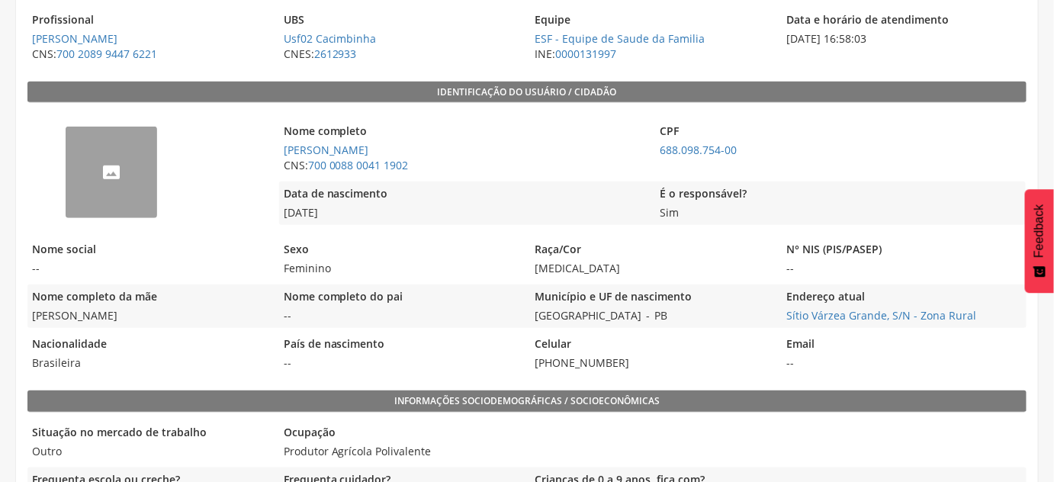
click at [500, 176] on div "Nome completo Rita Graciete Silva do Nascimento CNS: 700 0088 0041 1902" at bounding box center [463, 148] width 369 height 59
click at [447, 169] on span "CNS: 700 0088 0041 1902" at bounding box center [463, 165] width 369 height 15
drag, startPoint x: 429, startPoint y: 165, endPoint x: 307, endPoint y: 164, distance: 121.2
click at [307, 164] on span "CNS: 700 0088 0041 1902" at bounding box center [463, 165] width 369 height 15
drag, startPoint x: 440, startPoint y: 235, endPoint x: 437, endPoint y: 212, distance: 23.1
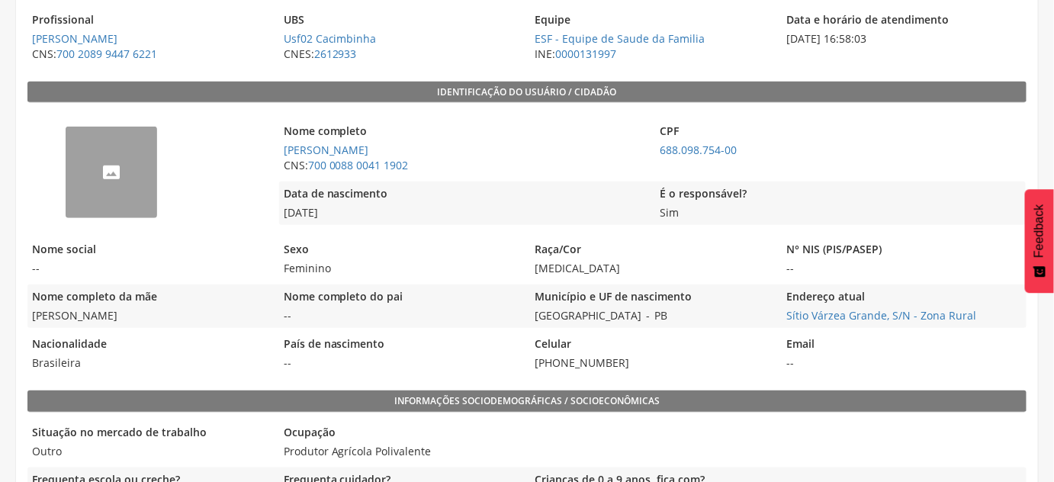
click at [441, 235] on div "-- Nome completo Rita Graciete Silva do Nascimento CNS: 700 0088 0041 1902 CPF …" at bounding box center [526, 243] width 999 height 265
drag, startPoint x: 433, startPoint y: 172, endPoint x: 309, endPoint y: 171, distance: 124.3
click at [309, 171] on span "CNS: 700 0088 0041 1902" at bounding box center [463, 165] width 369 height 15
click at [724, 272] on span "Parda" at bounding box center [652, 268] width 244 height 15
drag, startPoint x: 769, startPoint y: 149, endPoint x: 656, endPoint y: 161, distance: 113.4
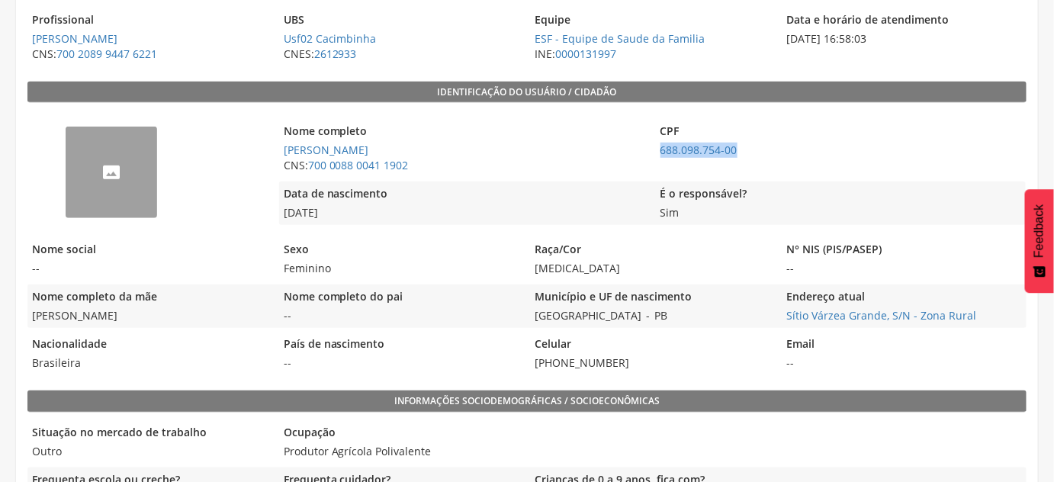
click at [656, 161] on div "CPF 688.098.754-00" at bounding box center [840, 148] width 369 height 59
